Goal: Task Accomplishment & Management: Manage account settings

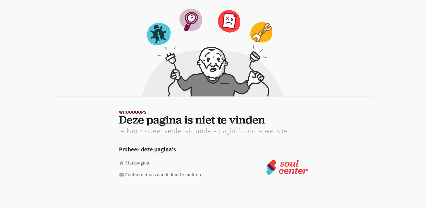
click at [283, 168] on img at bounding box center [287, 168] width 42 height 16
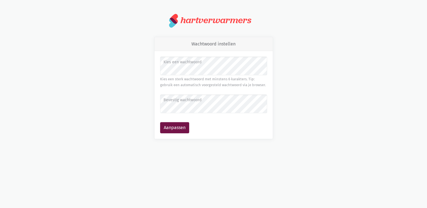
click at [180, 98] on label "Bevestig wachtwoord" at bounding box center [213, 100] width 100 height 6
click at [160, 122] on button "Aanpassen" at bounding box center [174, 127] width 29 height 11
